Goal: Information Seeking & Learning: Learn about a topic

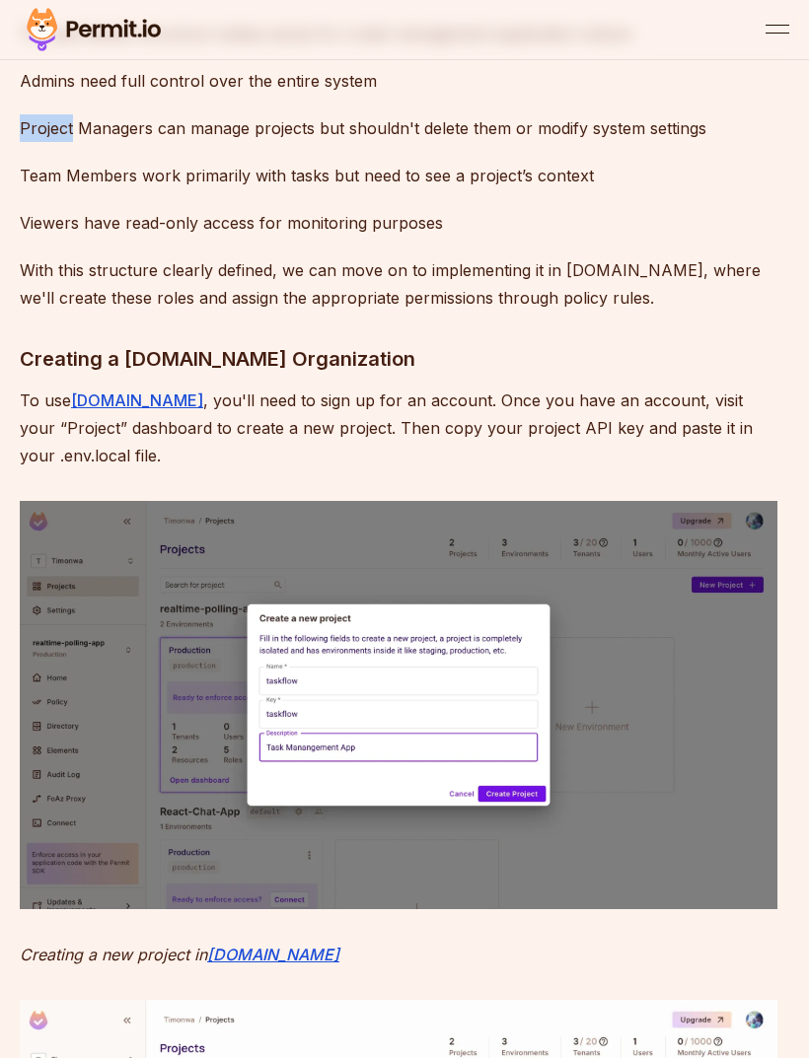
scroll to position [5899, 0]
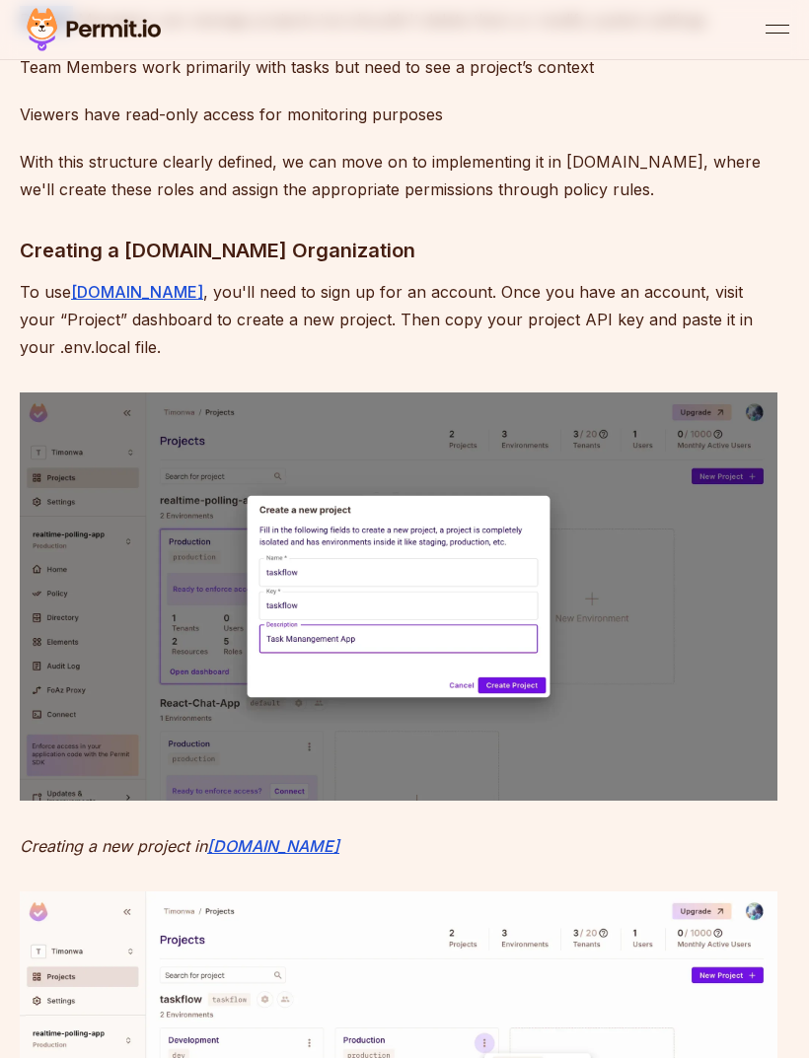
click at [767, 128] on p "Viewers have read-only access for monitoring purposes" at bounding box center [398, 115] width 757 height 28
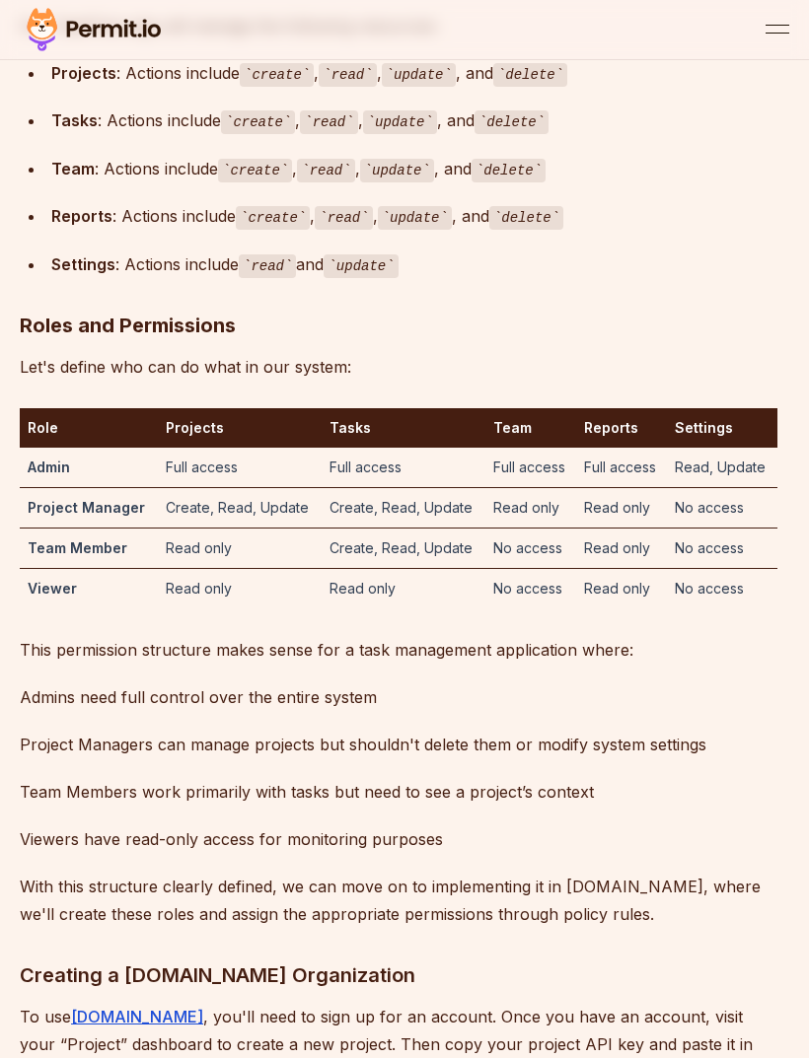
scroll to position [4726, 0]
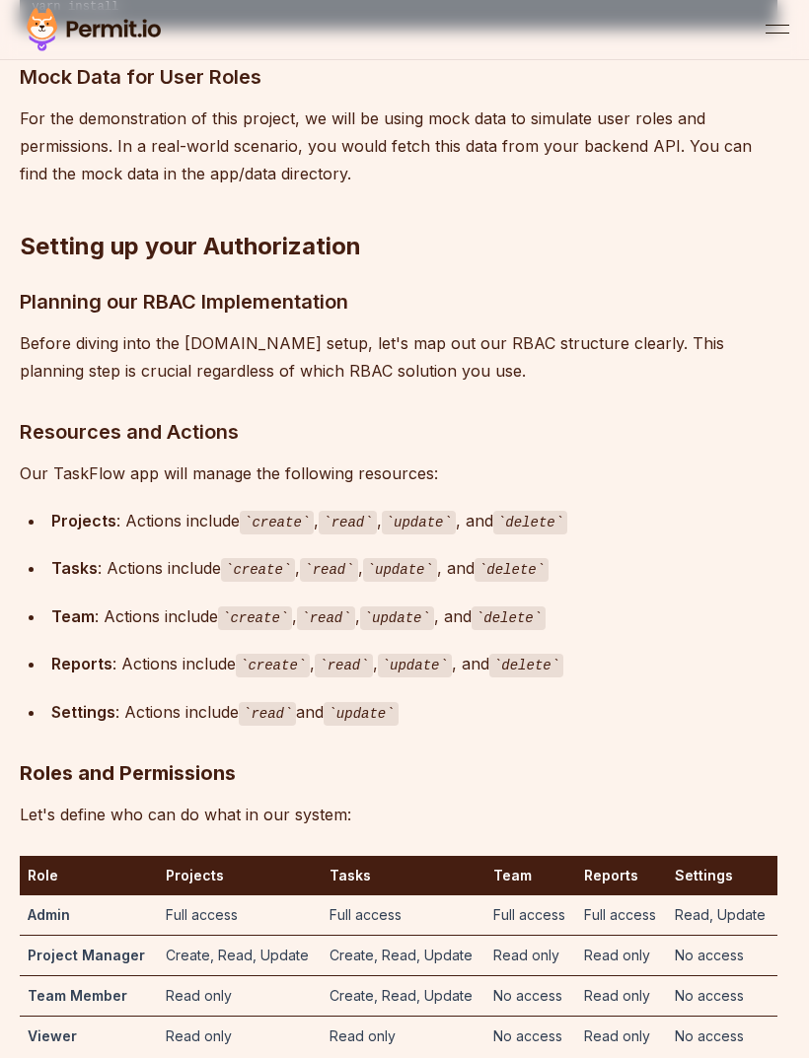
click at [47, 27] on img at bounding box center [94, 29] width 148 height 51
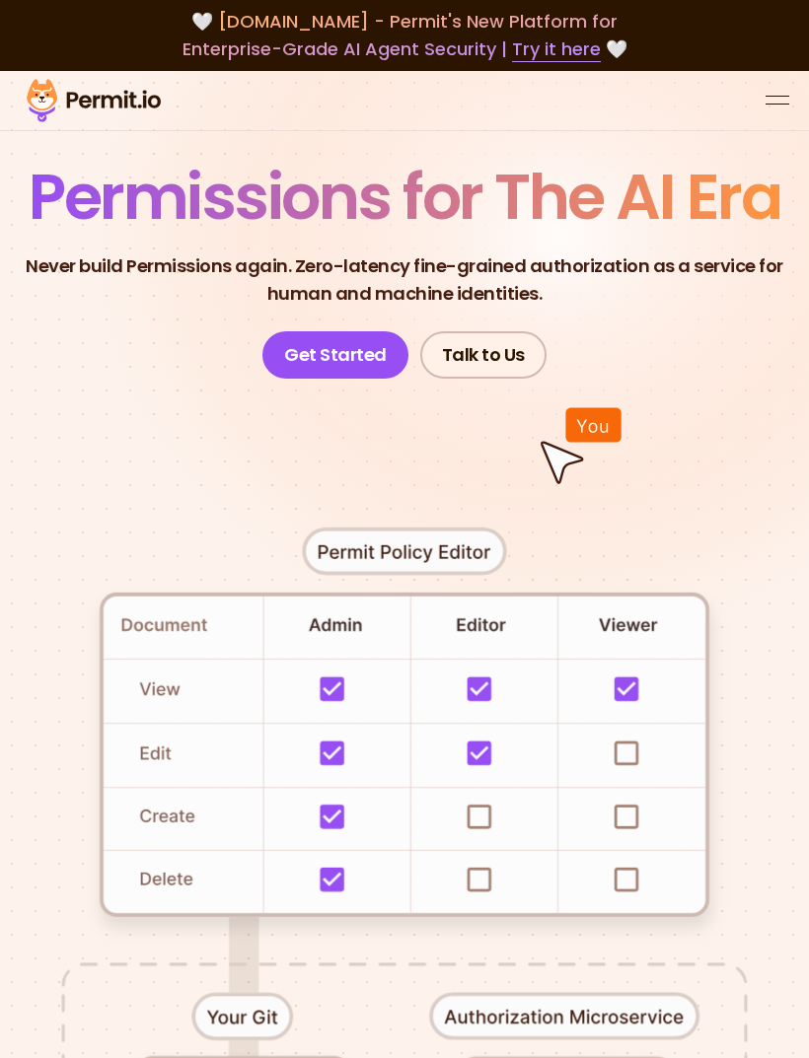
click at [57, 69] on div "🤍 [DOMAIN_NAME] - Permit's New Platform for Enterprise-Grade AI Agent Security …" at bounding box center [404, 35] width 809 height 71
click at [93, 103] on img at bounding box center [94, 100] width 148 height 51
click at [780, 109] on button "open menu" at bounding box center [777, 101] width 24 height 24
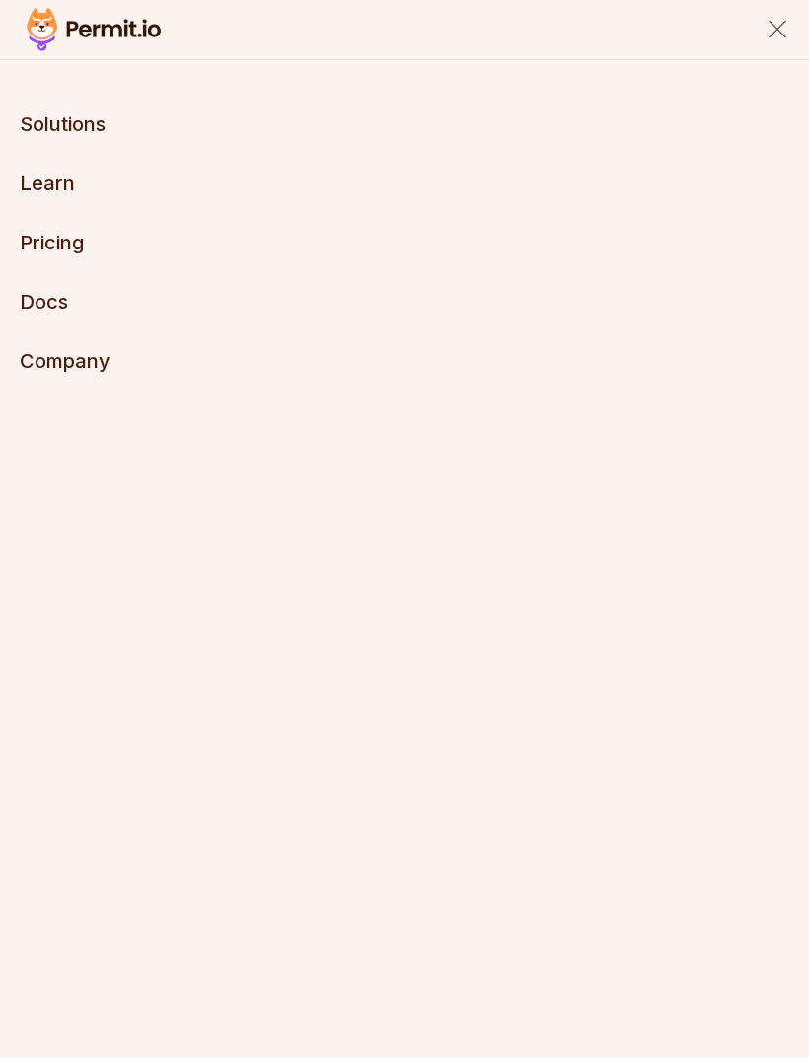
click at [60, 124] on button "Solutions" at bounding box center [63, 124] width 86 height 28
click at [45, 252] on link "Pricing" at bounding box center [52, 243] width 64 height 24
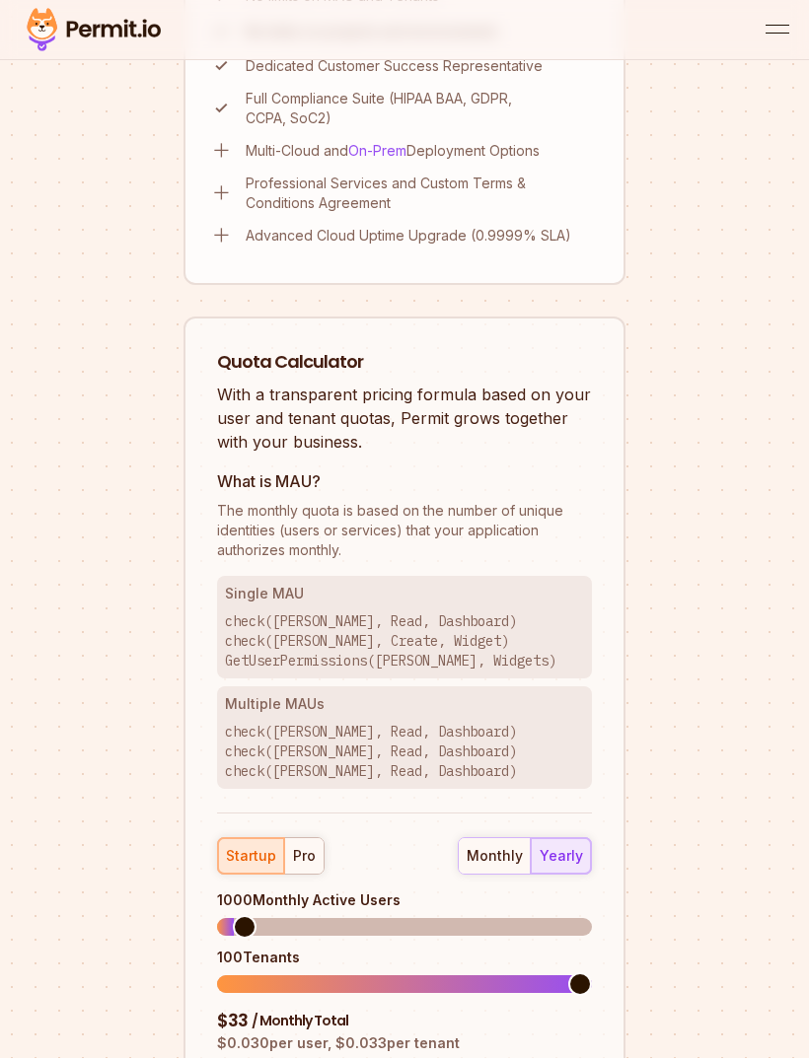
scroll to position [2489, 0]
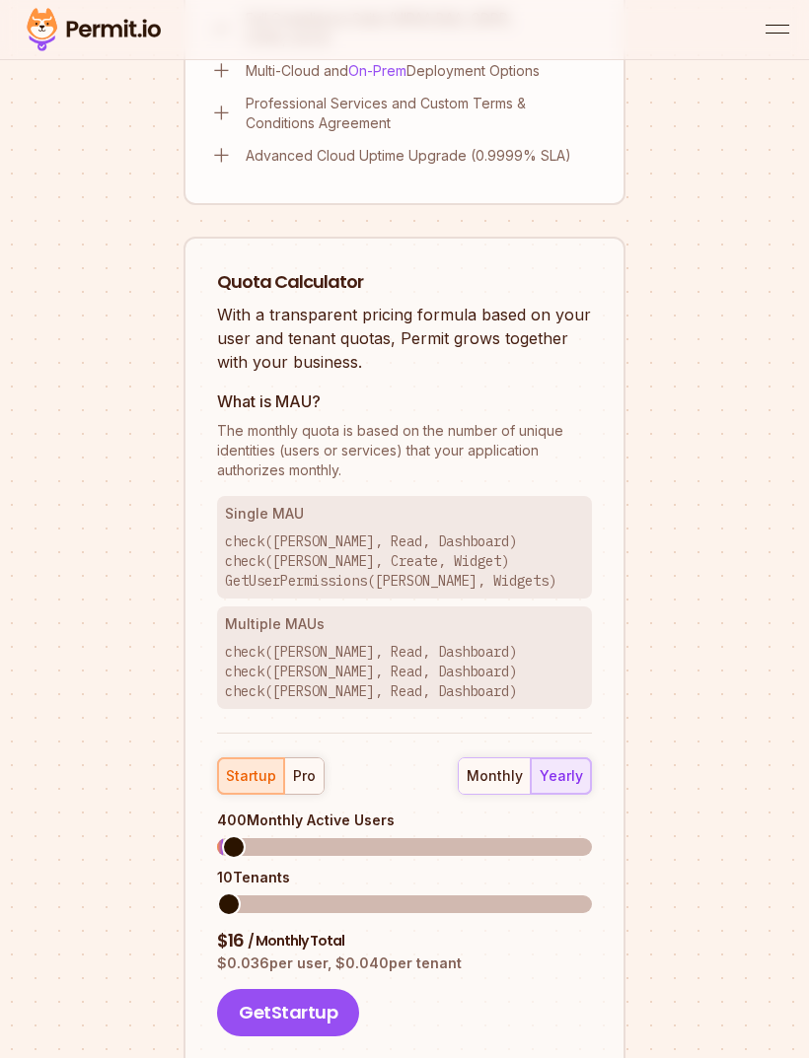
click at [492, 768] on div "monthly" at bounding box center [495, 776] width 56 height 20
click at [572, 766] on div "yearly" at bounding box center [561, 776] width 43 height 20
click at [490, 774] on div "monthly" at bounding box center [495, 776] width 56 height 20
click at [576, 777] on button "yearly" at bounding box center [561, 776] width 60 height 36
click at [304, 771] on div "pro" at bounding box center [304, 776] width 23 height 20
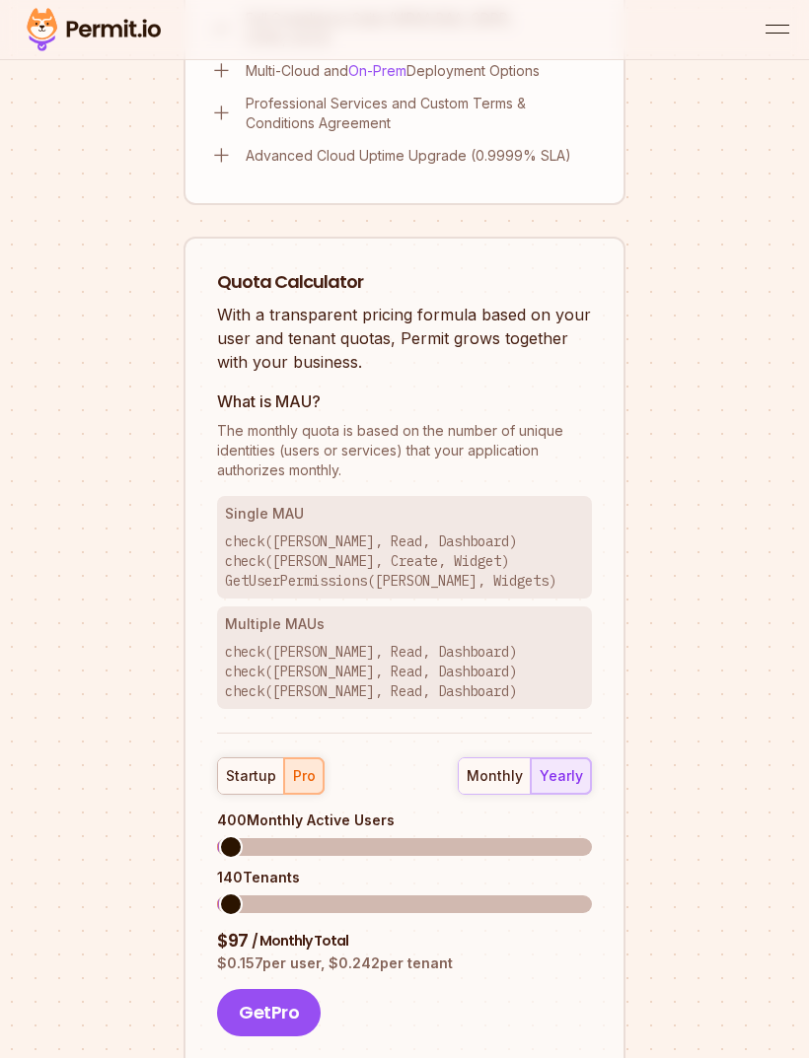
click at [265, 766] on div "startup" at bounding box center [251, 776] width 50 height 20
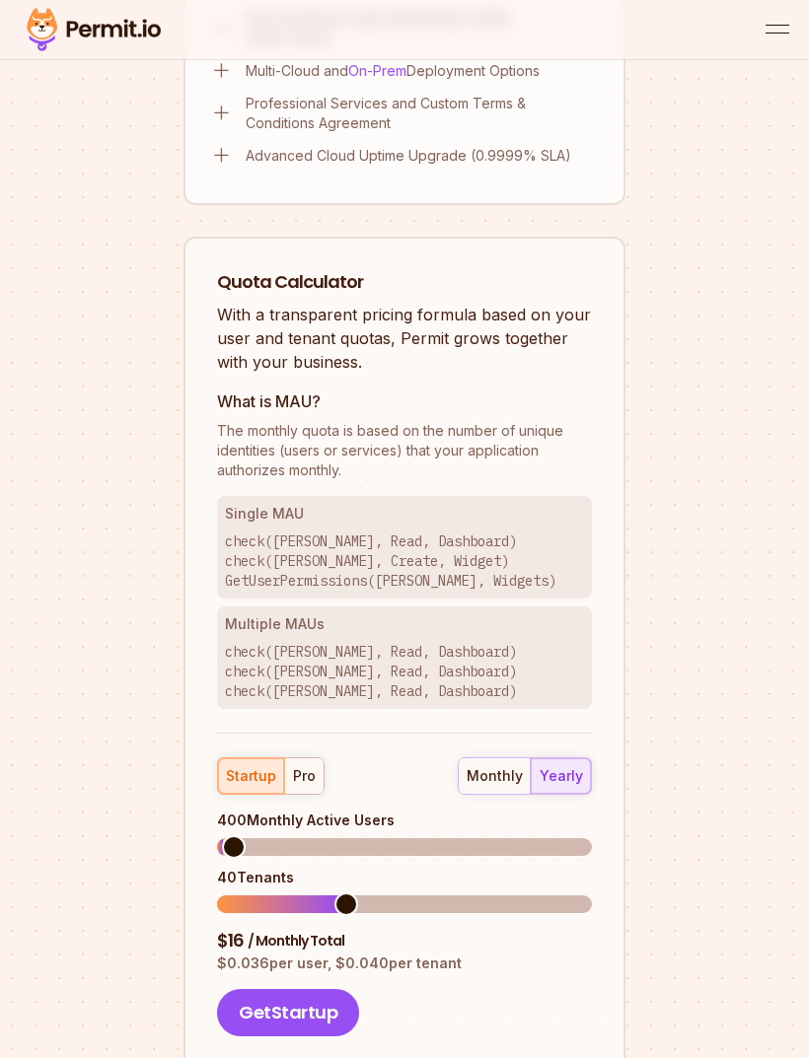
click at [298, 771] on div "pro" at bounding box center [304, 776] width 23 height 20
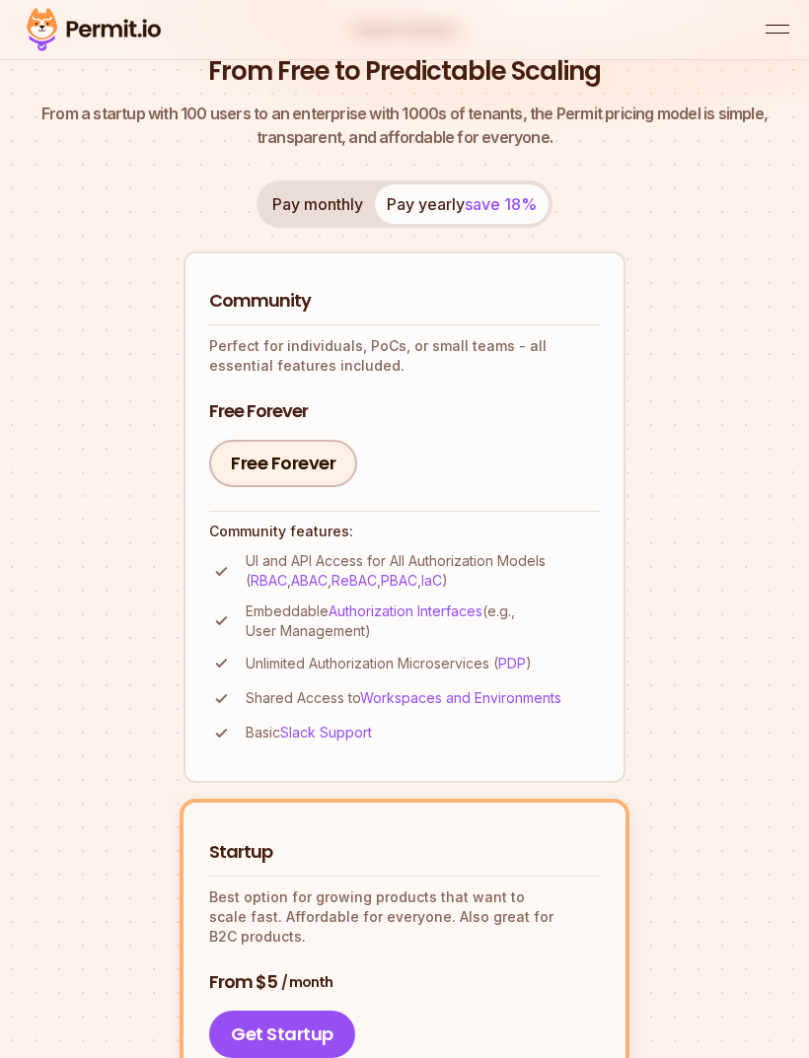
scroll to position [88, 0]
